Goal: Check status: Check status

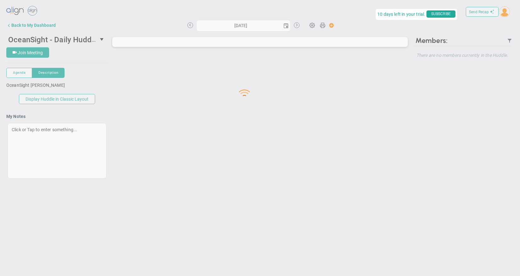
type input "[DATE]"
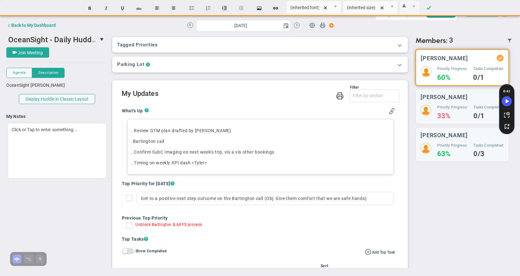
click at [219, 163] on p ". Timing on weekly KPI dash <Tyler>" at bounding box center [260, 162] width 258 height 6
click at [292, 153] on p ". Confirm SubC Imaging on next week's trip, vis a vis other bookings" at bounding box center [260, 152] width 258 height 6
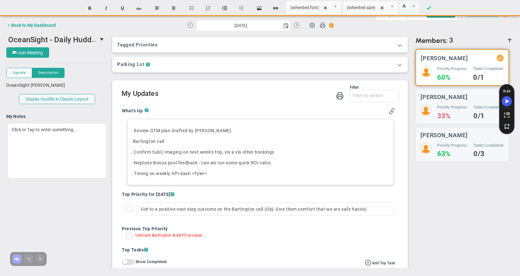
click at [252, 163] on p ". Neptune Bonus pool feedback - can we run some quick ROI calcs﻿" at bounding box center [260, 162] width 258 height 6
click at [305, 162] on p ". Neptune Bonus pool feedback - can we run some quick breakeven and ROI calcs﻿" at bounding box center [260, 162] width 258 height 6
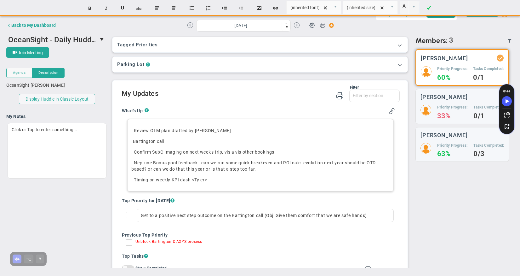
click at [278, 152] on p ". Confirm SubC Imaging on next week's trip, vis a vis other bookings" at bounding box center [260, 152] width 258 height 6
click at [451, 100] on h3 "[PERSON_NAME]" at bounding box center [444, 97] width 47 height 6
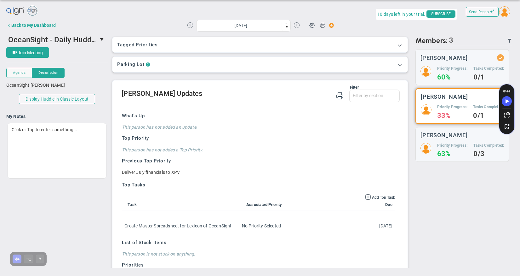
scroll to position [41, 0]
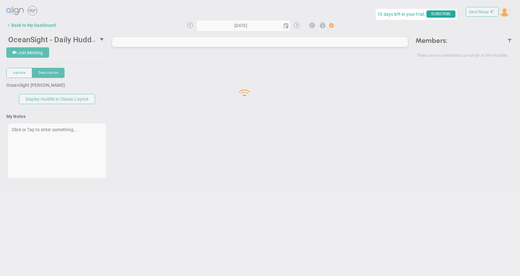
type input "[DATE]"
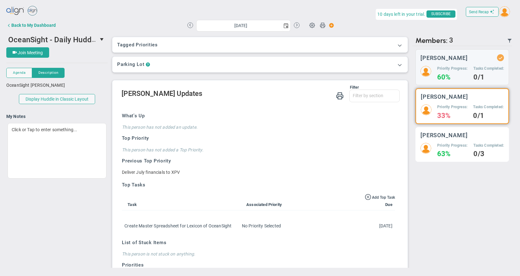
click at [453, 143] on h5 "Priority Progress:" at bounding box center [452, 145] width 30 height 5
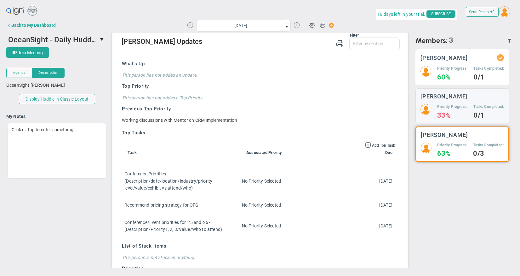
click at [460, 70] on h5 "Priority Progress:" at bounding box center [452, 68] width 30 height 5
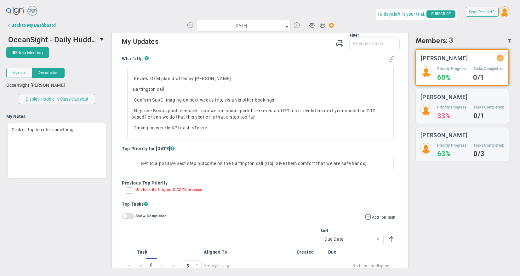
click at [389, 58] on span at bounding box center [392, 59] width 6 height 6
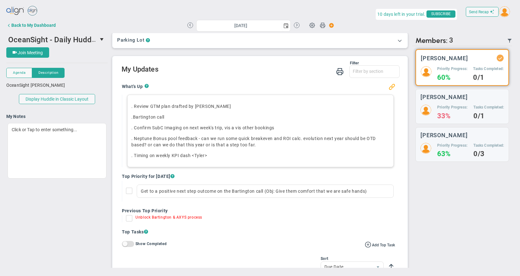
scroll to position [36, 0]
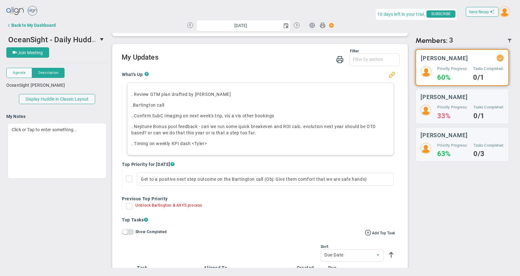
click at [180, 106] on p ". Bartington call" at bounding box center [260, 105] width 258 height 6
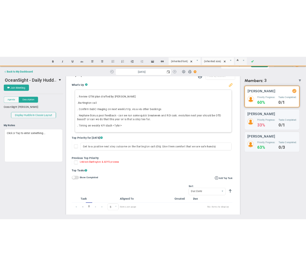
scroll to position [62, 0]
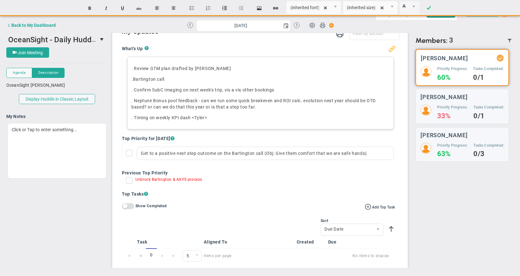
click at [275, 107] on p ". Neptune Bonus pool feedback - can we run some quick breakeven and ROI calc. e…" at bounding box center [260, 103] width 258 height 13
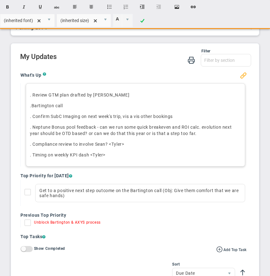
scroll to position [202, 0]
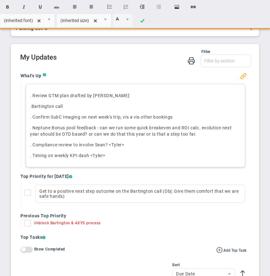
click at [141, 147] on p ". Compliance review to involve Sean? <Tyler>﻿" at bounding box center [135, 144] width 211 height 6
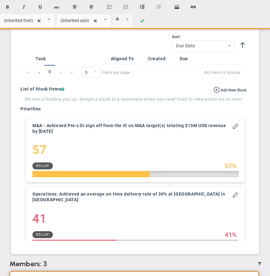
scroll to position [551, 0]
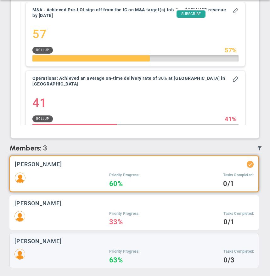
click at [75, 217] on div "Priority Progress: 33% Tasks Completed: 0/1" at bounding box center [134, 218] width 240 height 14
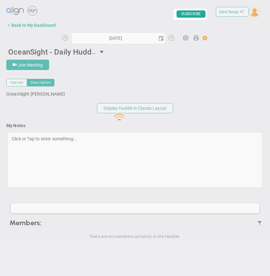
type input "[DATE]"
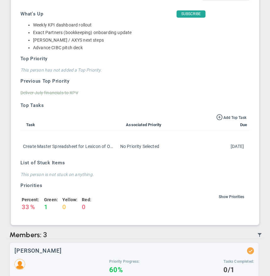
scroll to position [357, 0]
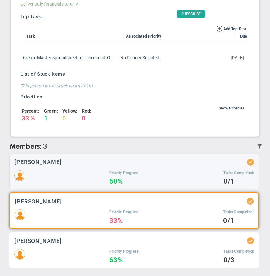
click at [79, 254] on div "Priority Progress: 63% Tasks Completed: 0/3" at bounding box center [134, 256] width 240 height 14
